Goal: Find specific page/section: Find specific page/section

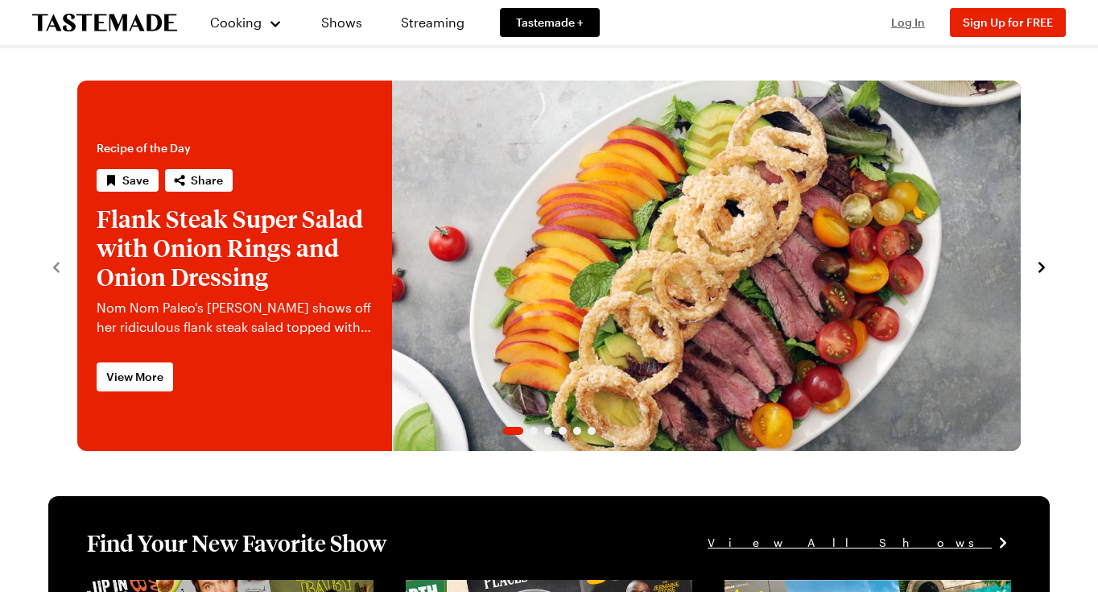
click at [906, 24] on span "Log In" at bounding box center [908, 22] width 34 height 14
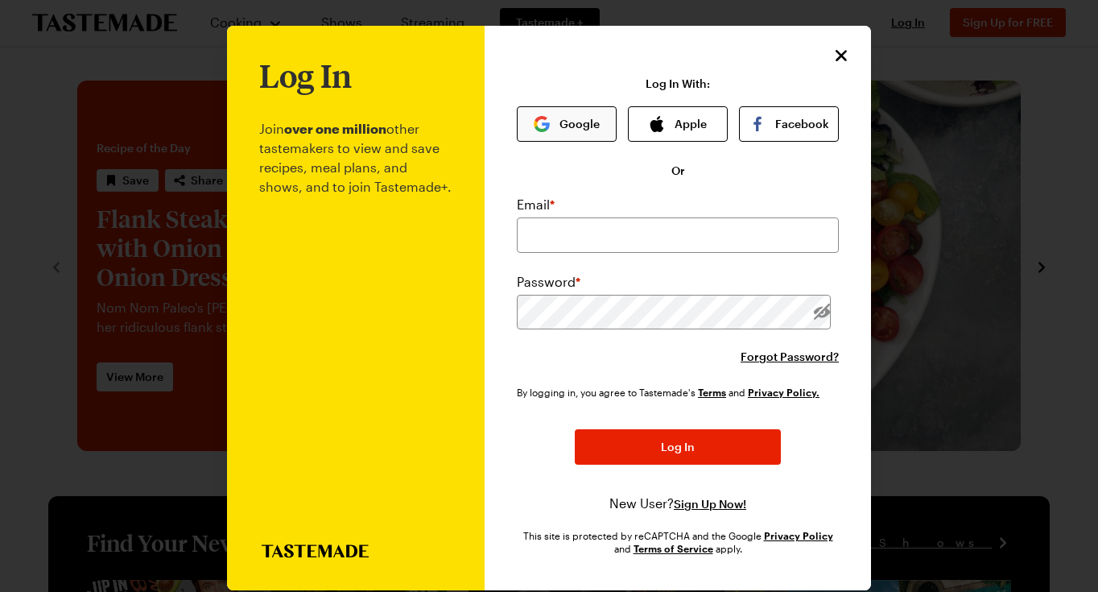
click at [594, 123] on button "Google" at bounding box center [567, 123] width 100 height 35
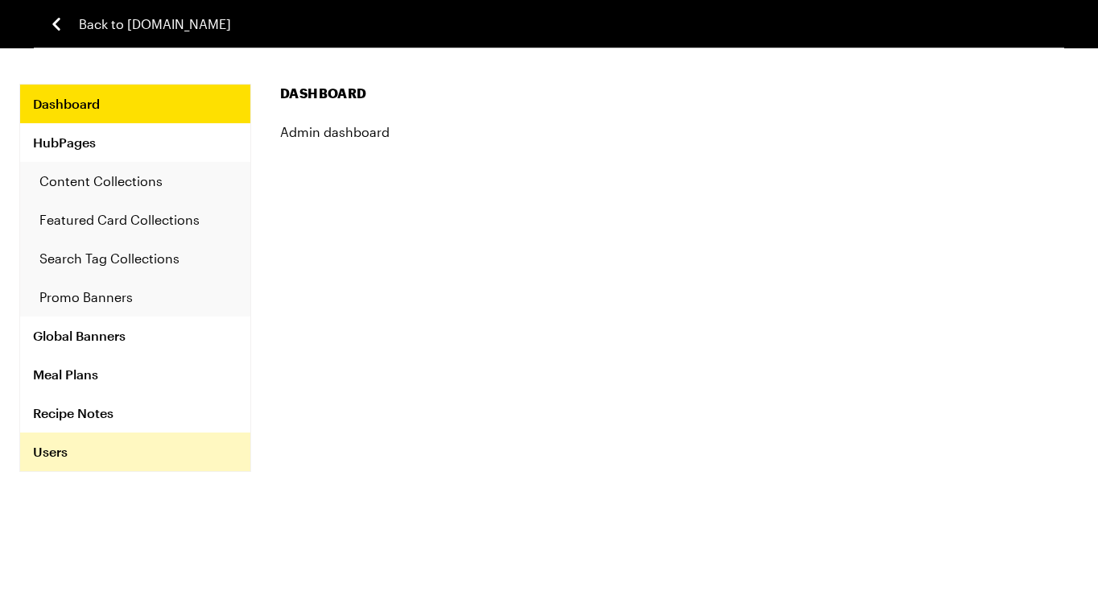
click at [88, 448] on link "Users" at bounding box center [135, 451] width 230 height 39
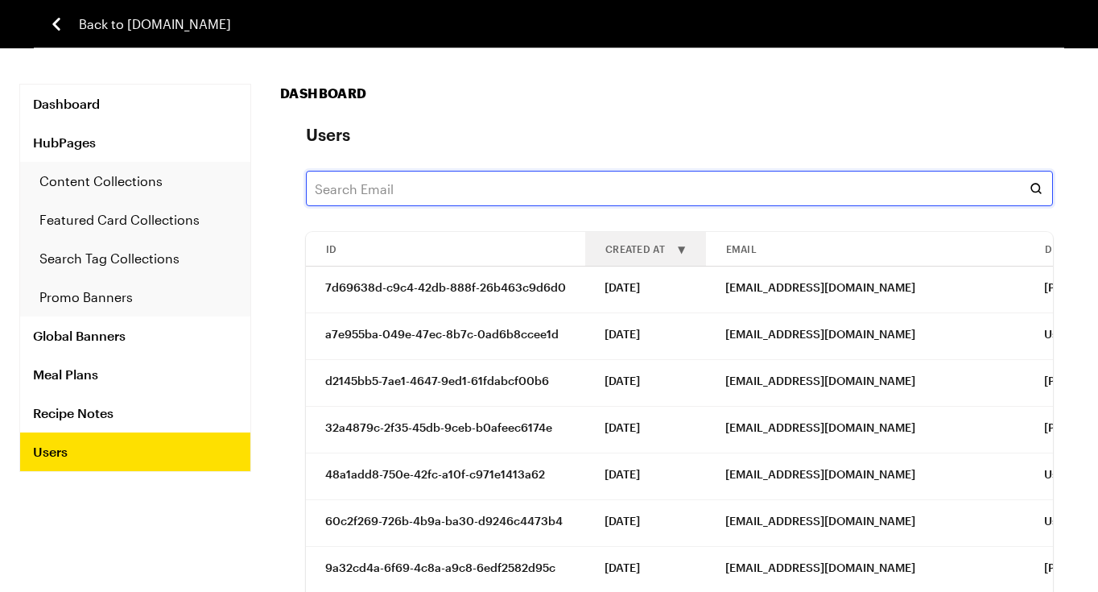
click at [487, 190] on input "text" at bounding box center [679, 188] width 747 height 35
paste input "Michael.zirpolo@gmil.com"
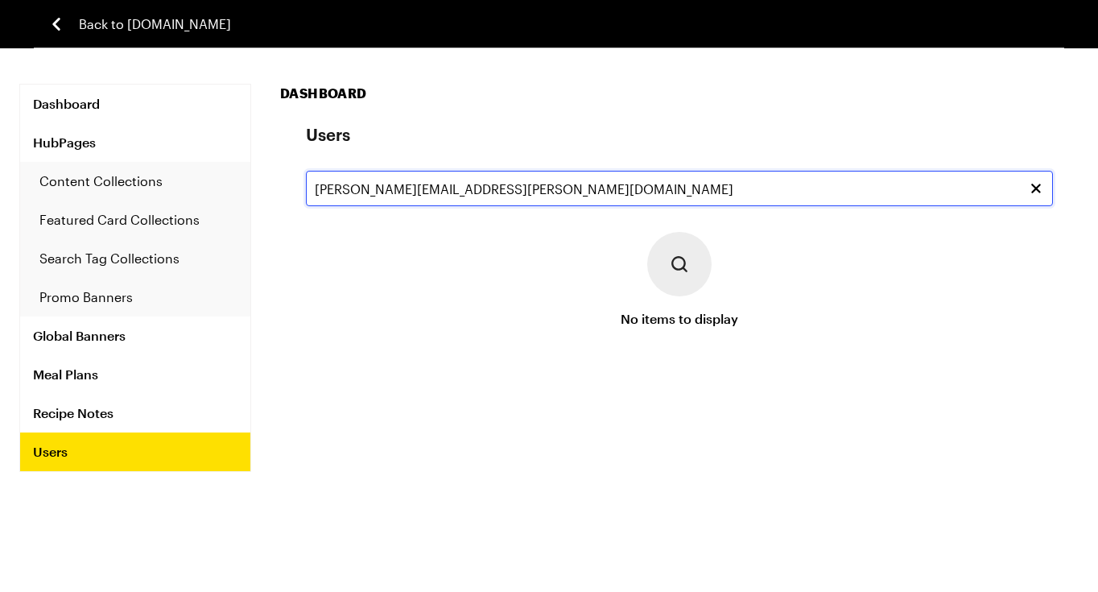
click at [436, 191] on input "Michael.zirpolo@gmil.com" at bounding box center [679, 188] width 747 height 35
click at [519, 198] on input "Michael.zirpolo@gmail.com" at bounding box center [679, 188] width 747 height 35
type input "Michael.zirpolo@gmail.com"
